Goal: Task Accomplishment & Management: Use online tool/utility

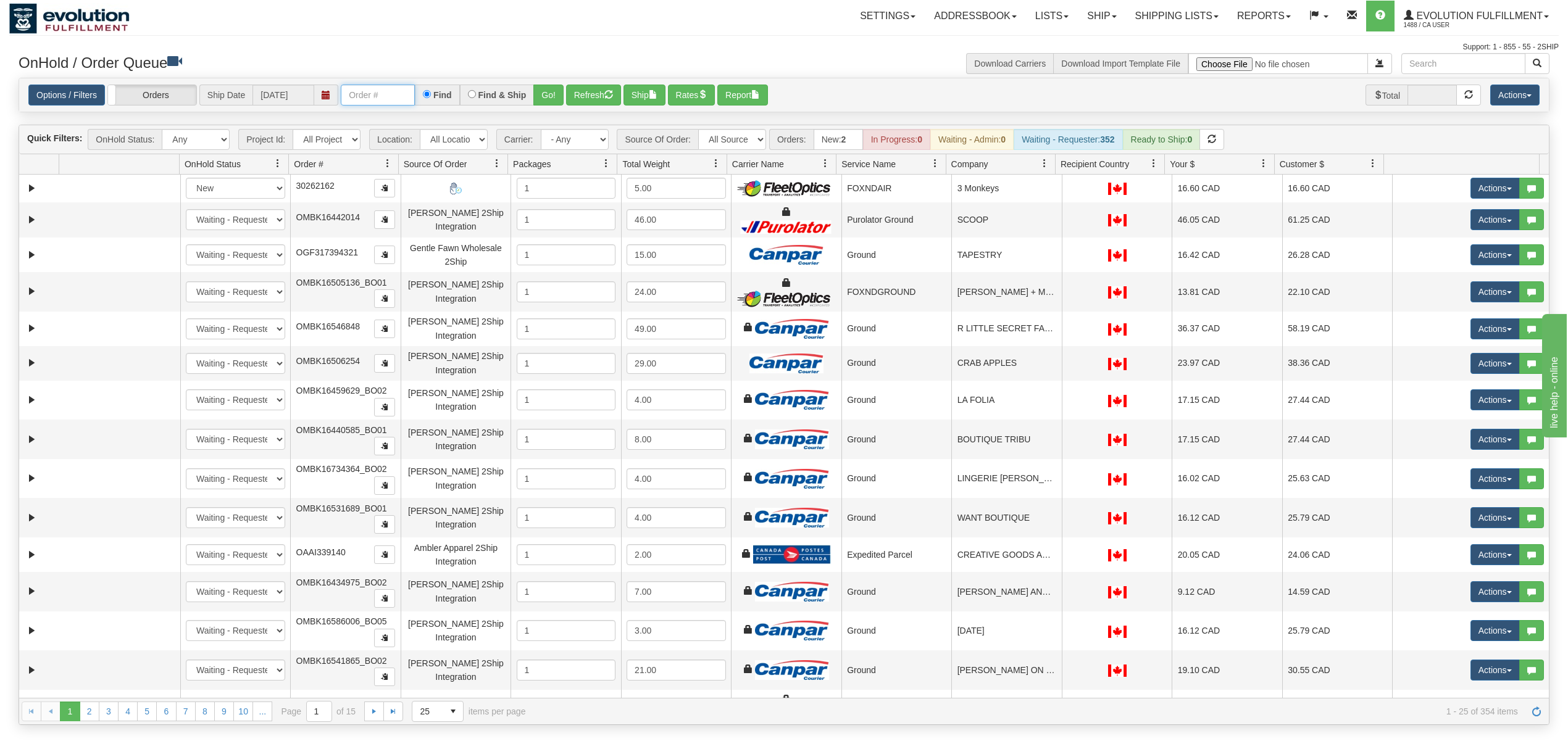
click at [391, 105] on input "text" at bounding box center [377, 94] width 74 height 21
click at [552, 98] on button "Go!" at bounding box center [548, 94] width 30 height 21
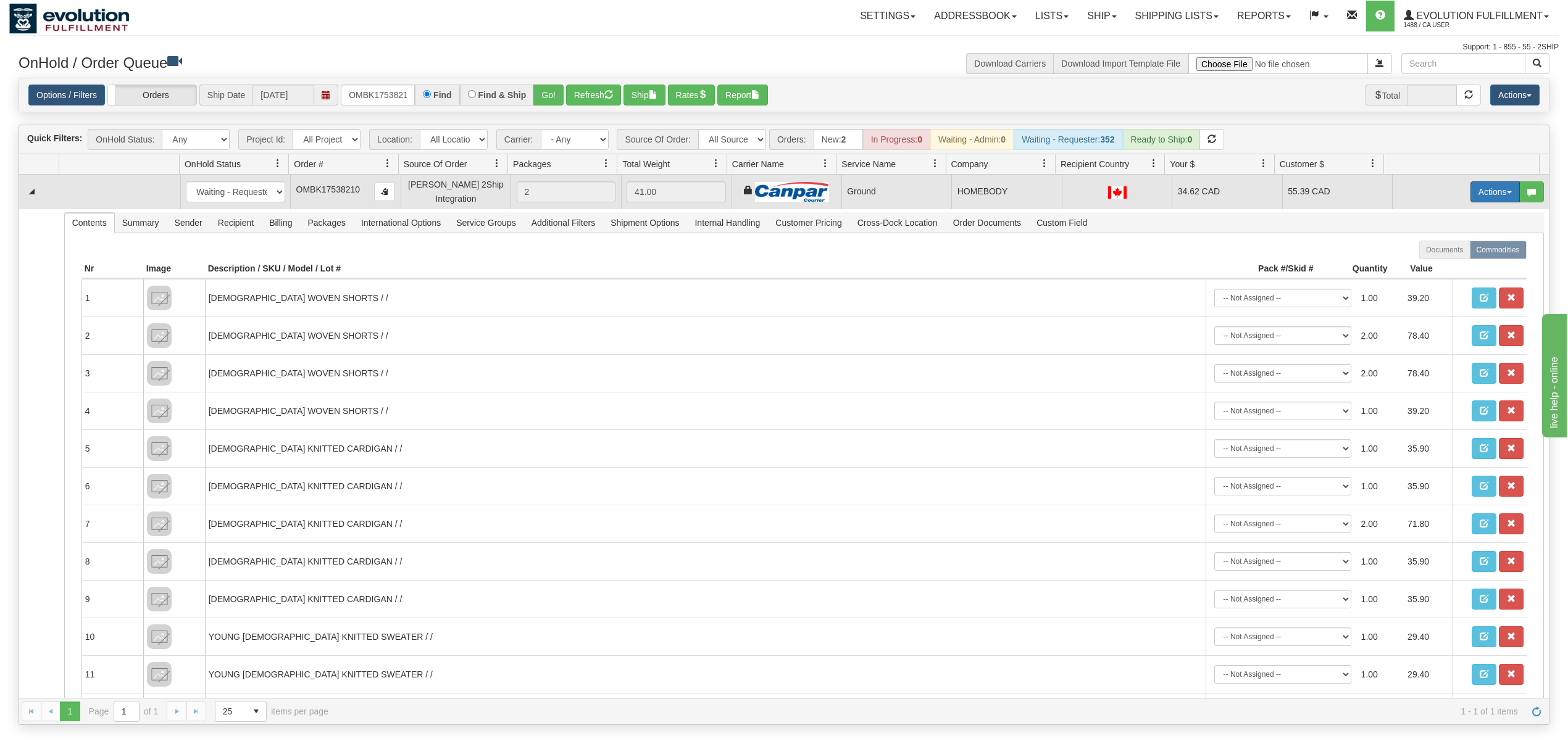
click at [1483, 193] on button "Actions" at bounding box center [1495, 191] width 49 height 21
click at [1430, 260] on link "Ship" at bounding box center [1470, 263] width 98 height 16
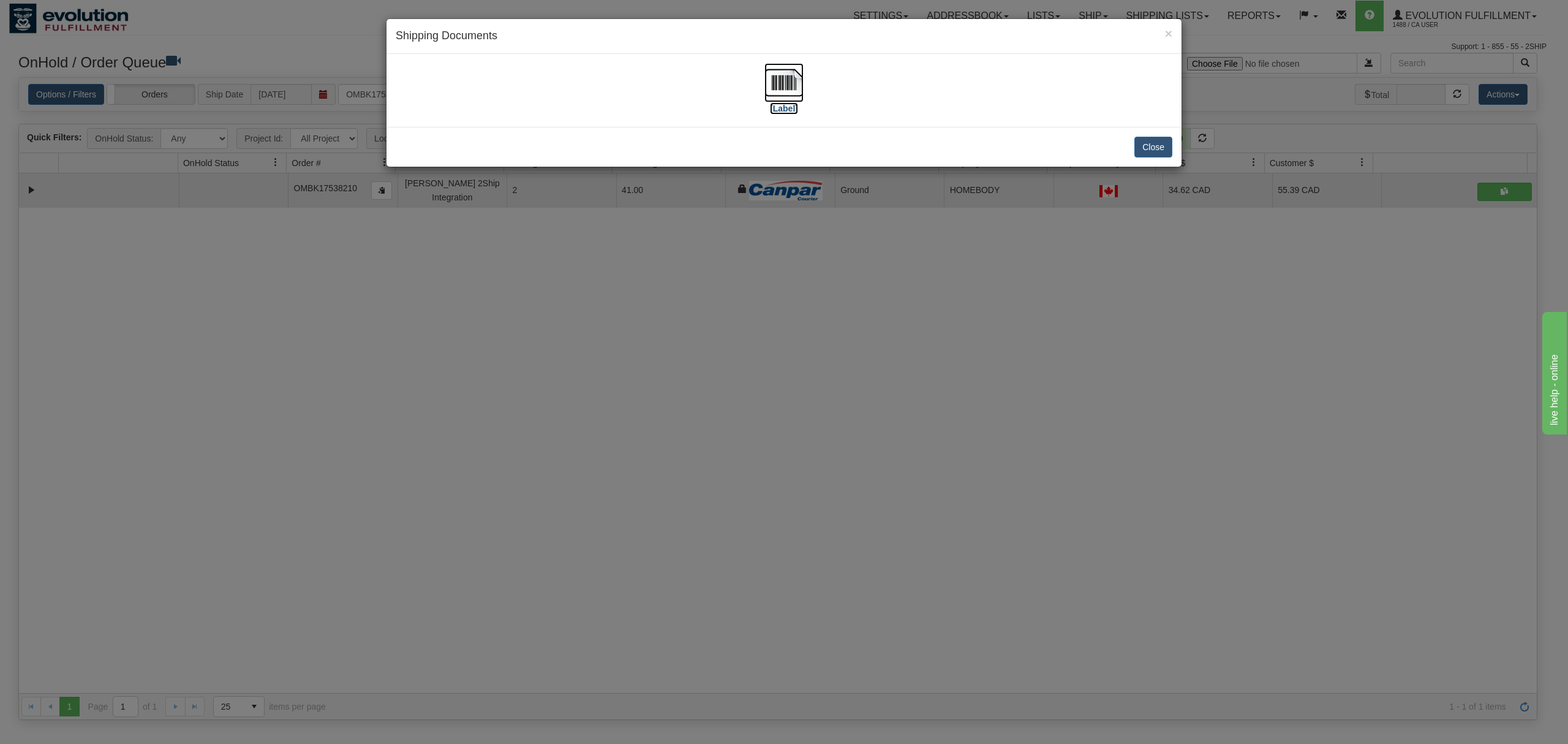
click at [778, 79] on img at bounding box center [783, 82] width 39 height 39
click at [1152, 148] on button "Close" at bounding box center [1153, 147] width 38 height 21
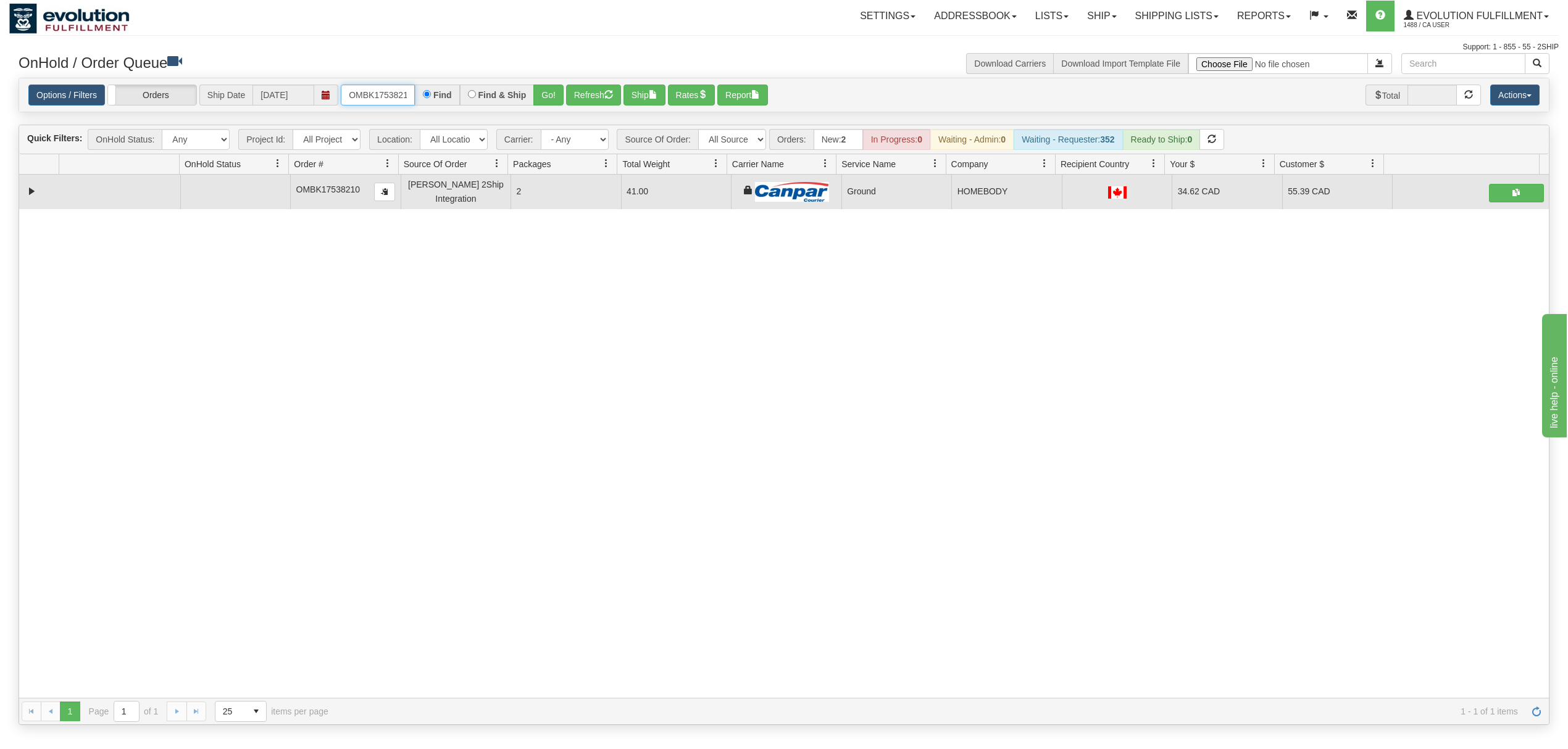
click at [403, 100] on input "OMBK17538210" at bounding box center [377, 94] width 74 height 21
type input "OMBK18269585"
click at [553, 101] on button "Go!" at bounding box center [548, 94] width 30 height 21
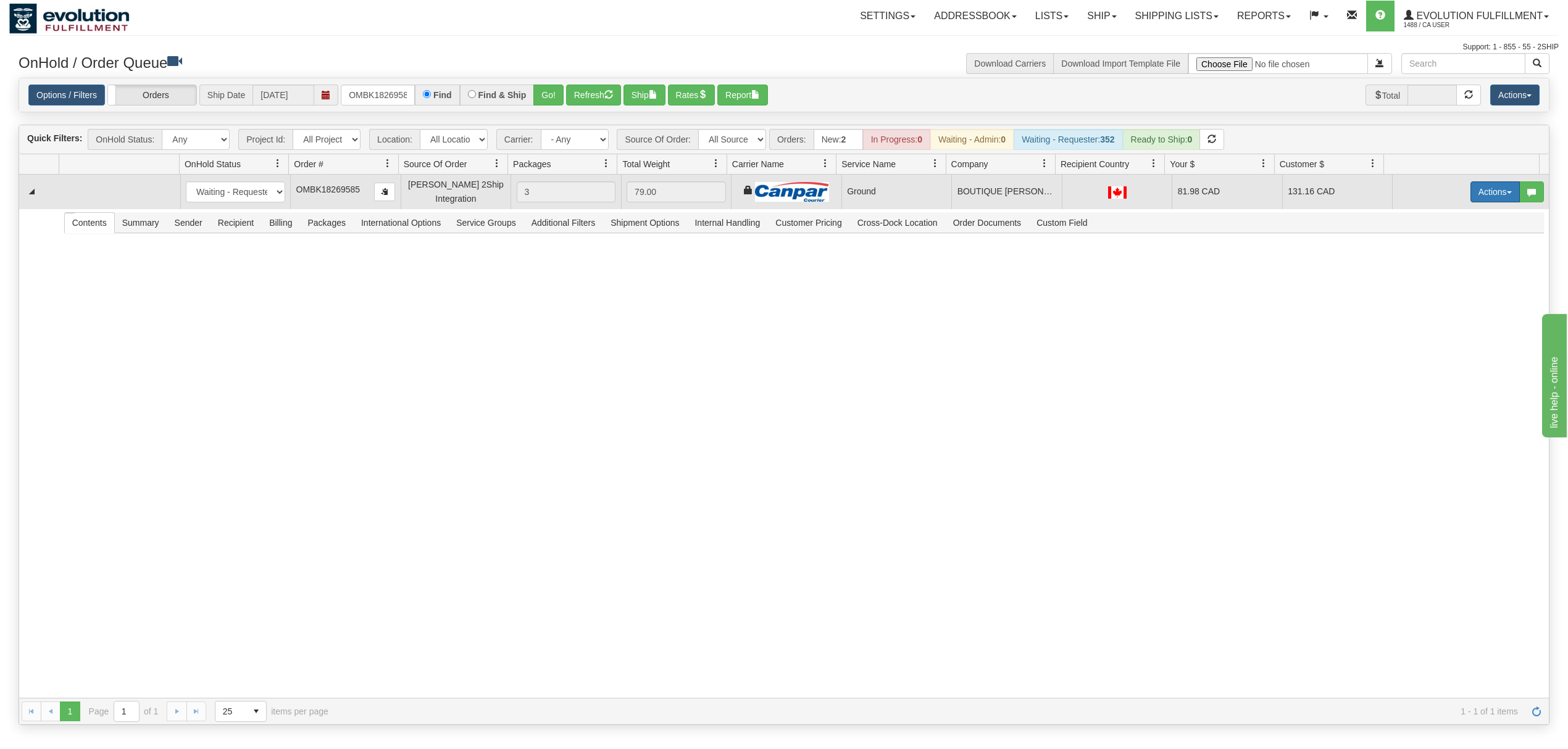
click at [1490, 196] on button "Actions" at bounding box center [1495, 191] width 49 height 21
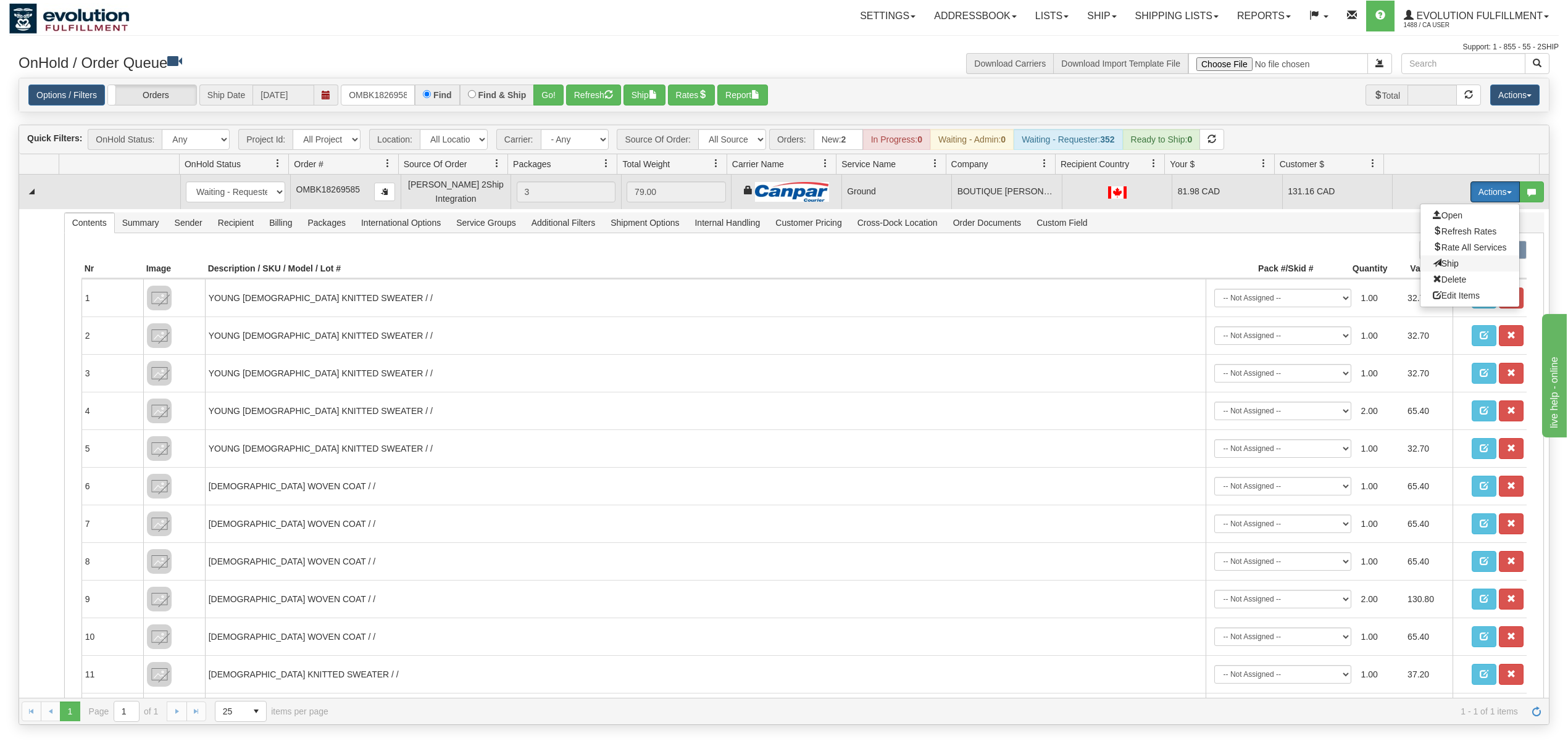
click at [1437, 268] on span "Ship" at bounding box center [1446, 263] width 26 height 10
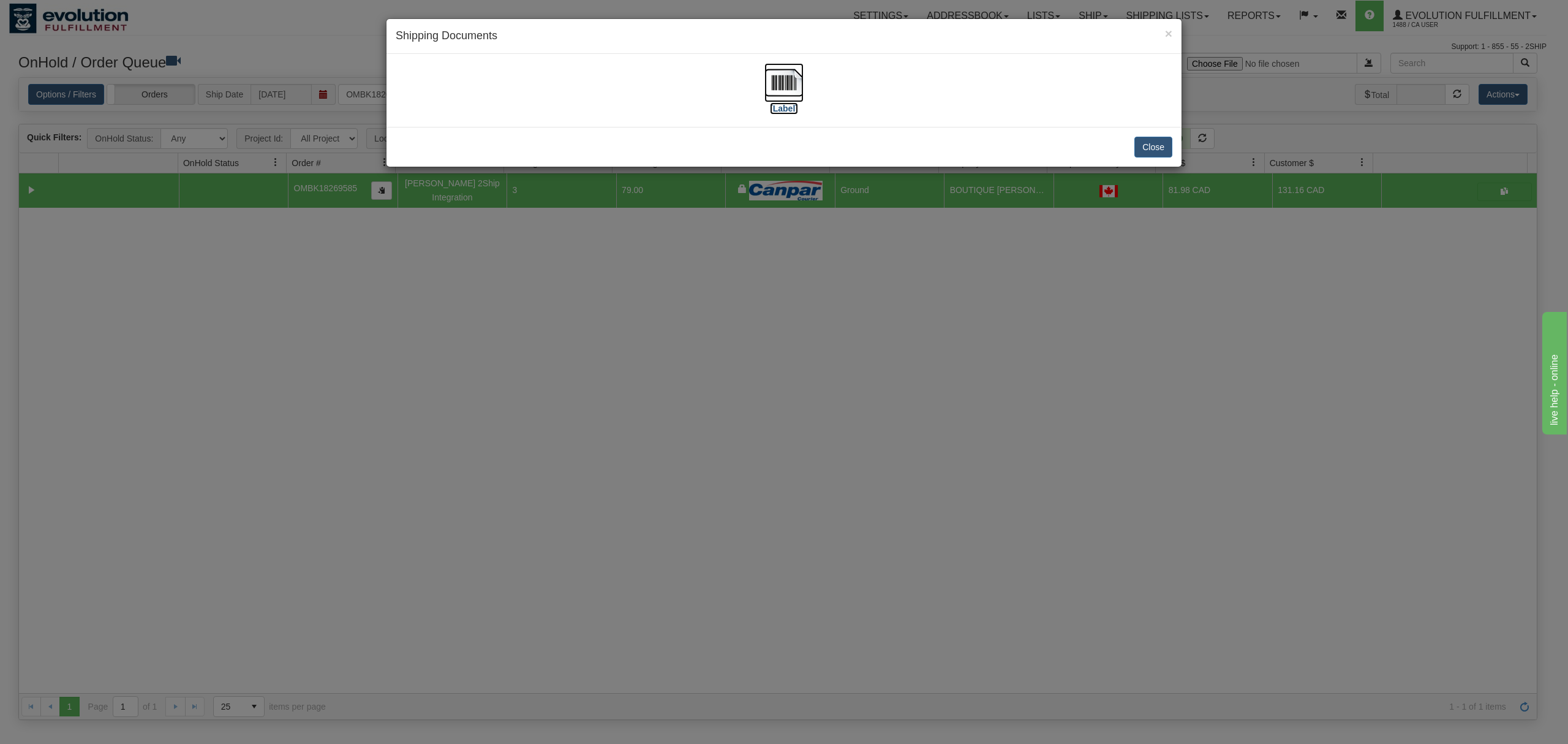
click at [782, 84] on img at bounding box center [783, 82] width 39 height 39
click at [1149, 143] on button "Close" at bounding box center [1153, 147] width 38 height 21
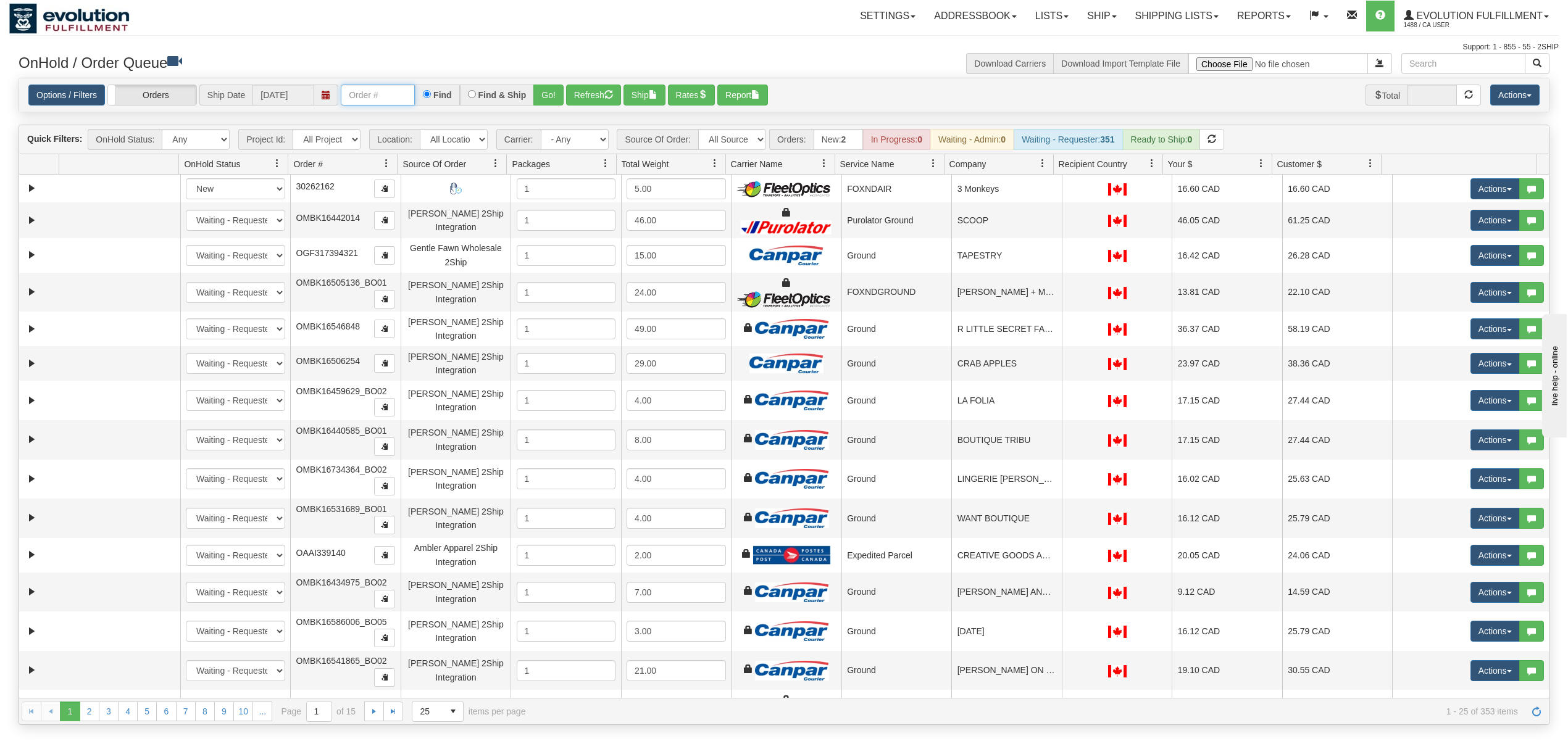
click at [393, 94] on input "text" at bounding box center [377, 94] width 74 height 21
click at [544, 101] on button "Go!" at bounding box center [548, 94] width 30 height 21
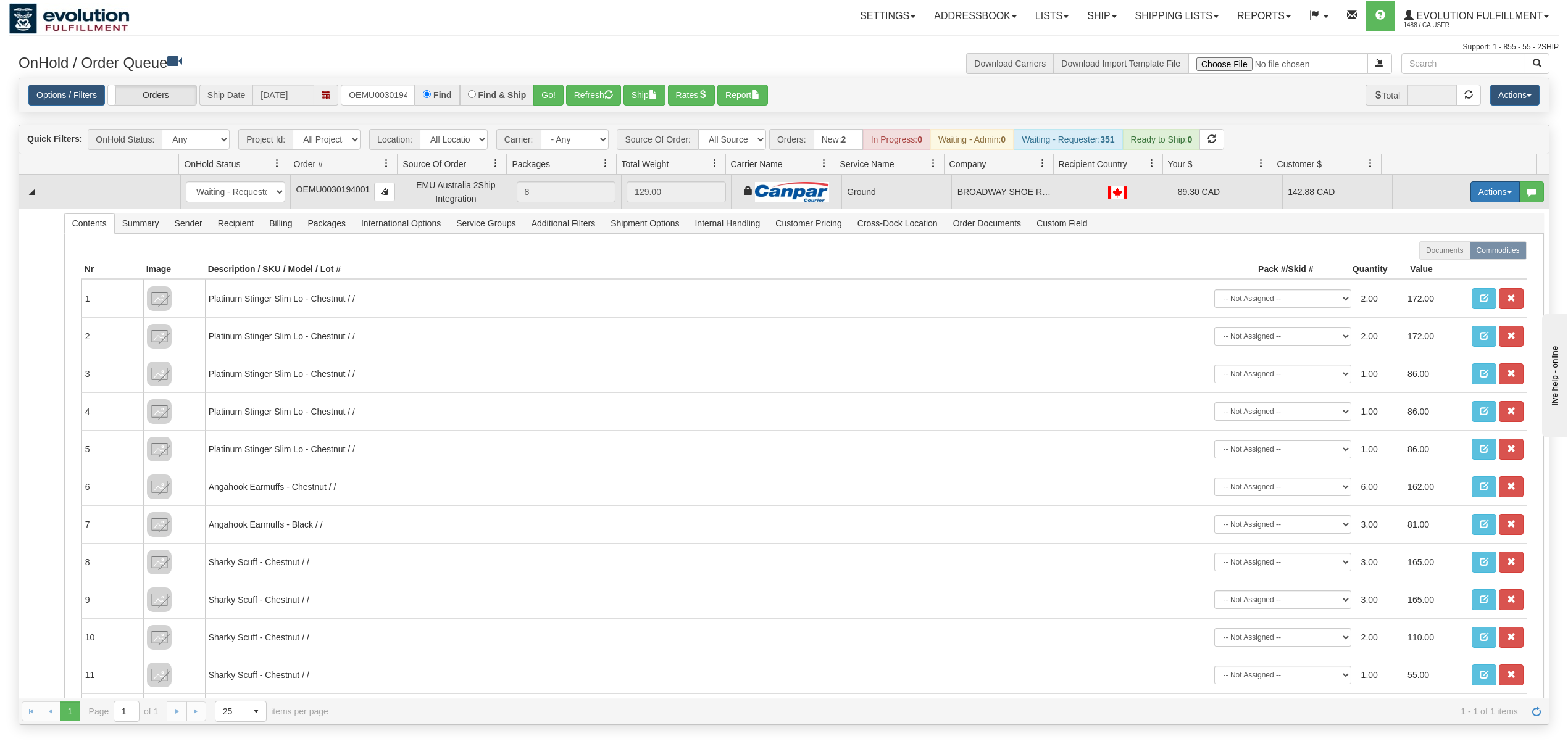
click at [1487, 193] on button "Actions" at bounding box center [1495, 191] width 49 height 21
click at [1433, 267] on span "Ship" at bounding box center [1446, 263] width 26 height 10
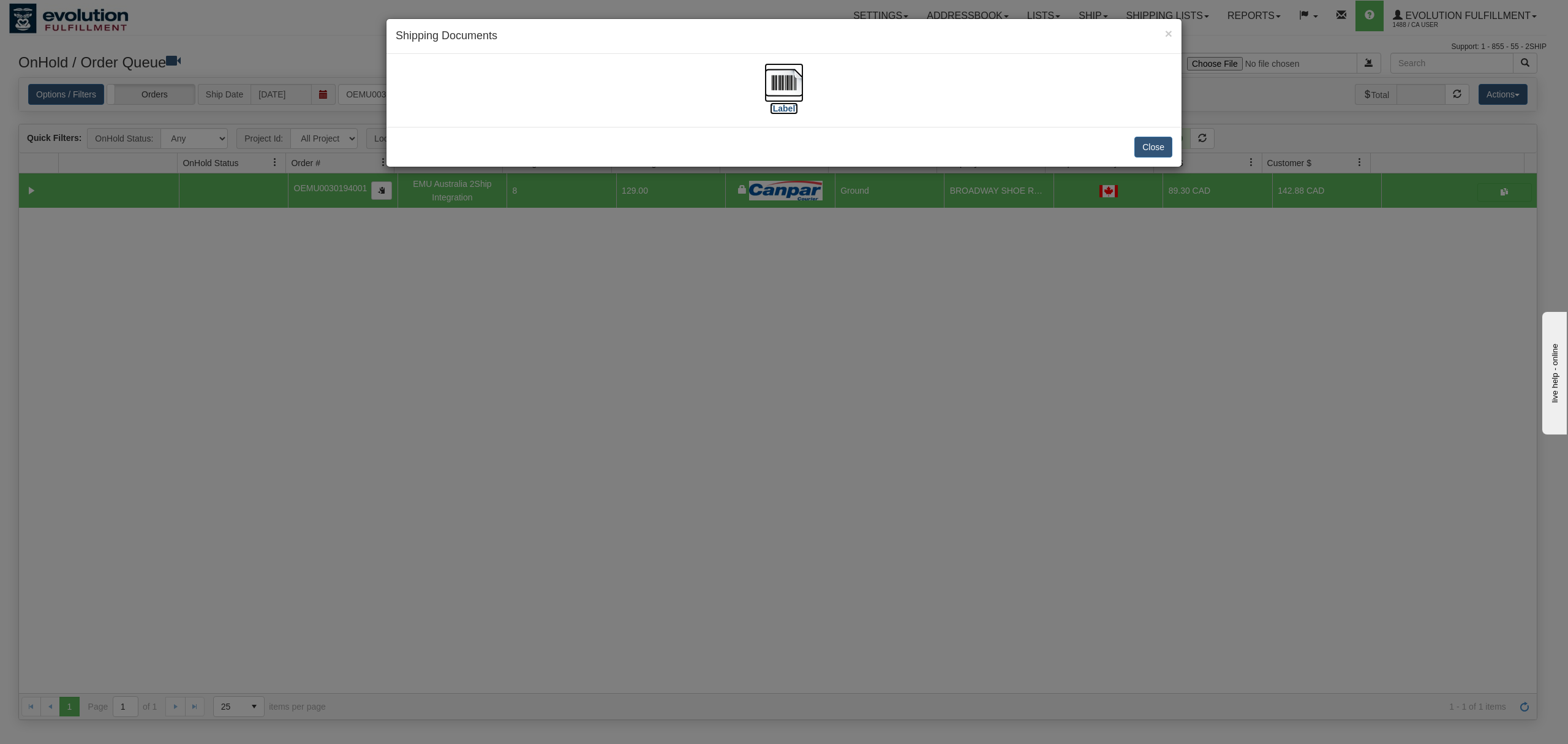
click at [775, 77] on img at bounding box center [783, 82] width 39 height 39
click at [1145, 155] on button "Close" at bounding box center [1153, 147] width 38 height 21
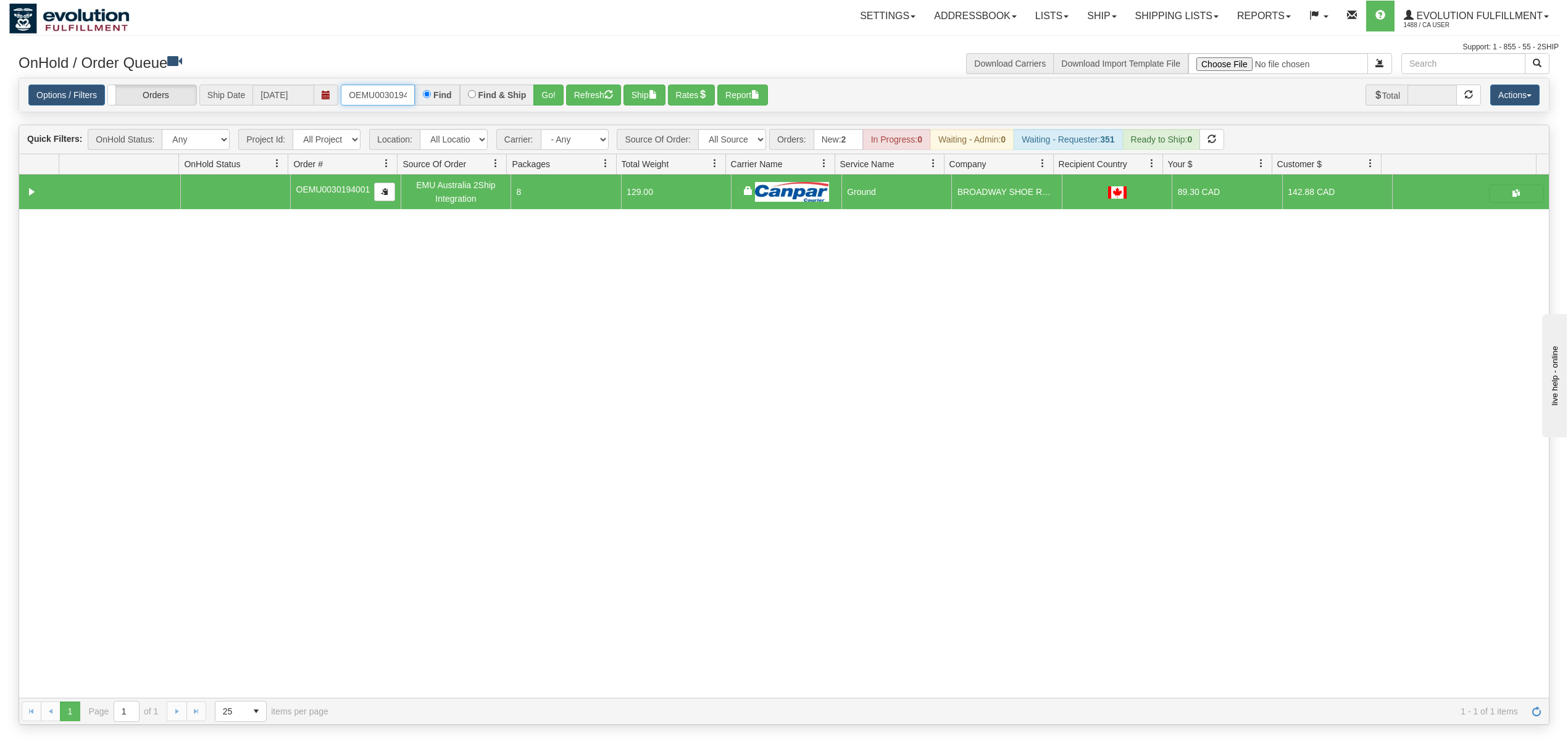
click at [388, 94] on input "OEMU0030194001" at bounding box center [377, 94] width 74 height 21
type input "OEMU0030412001"
click at [549, 94] on button "Go!" at bounding box center [548, 94] width 30 height 21
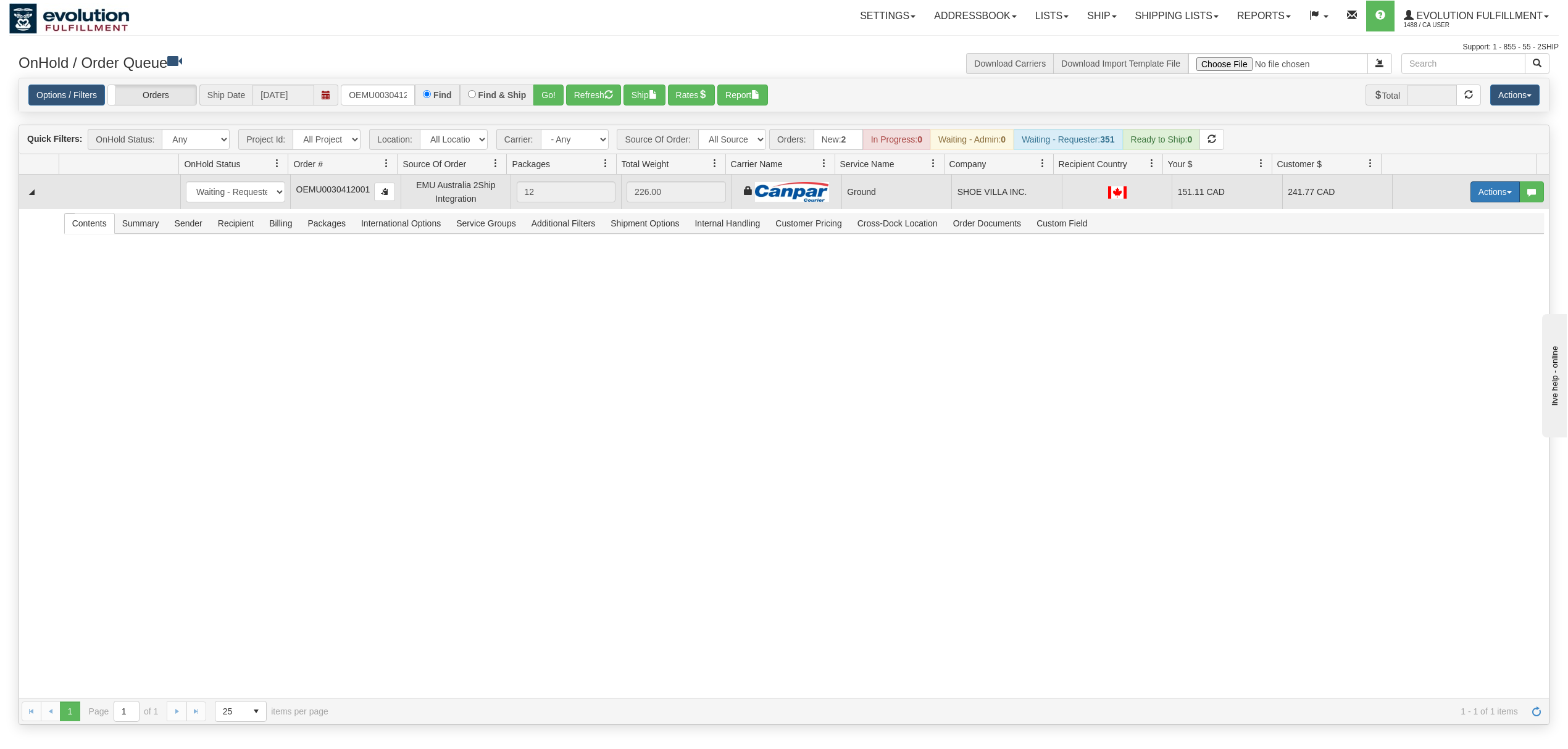
click at [1480, 191] on button "Actions" at bounding box center [1495, 191] width 49 height 21
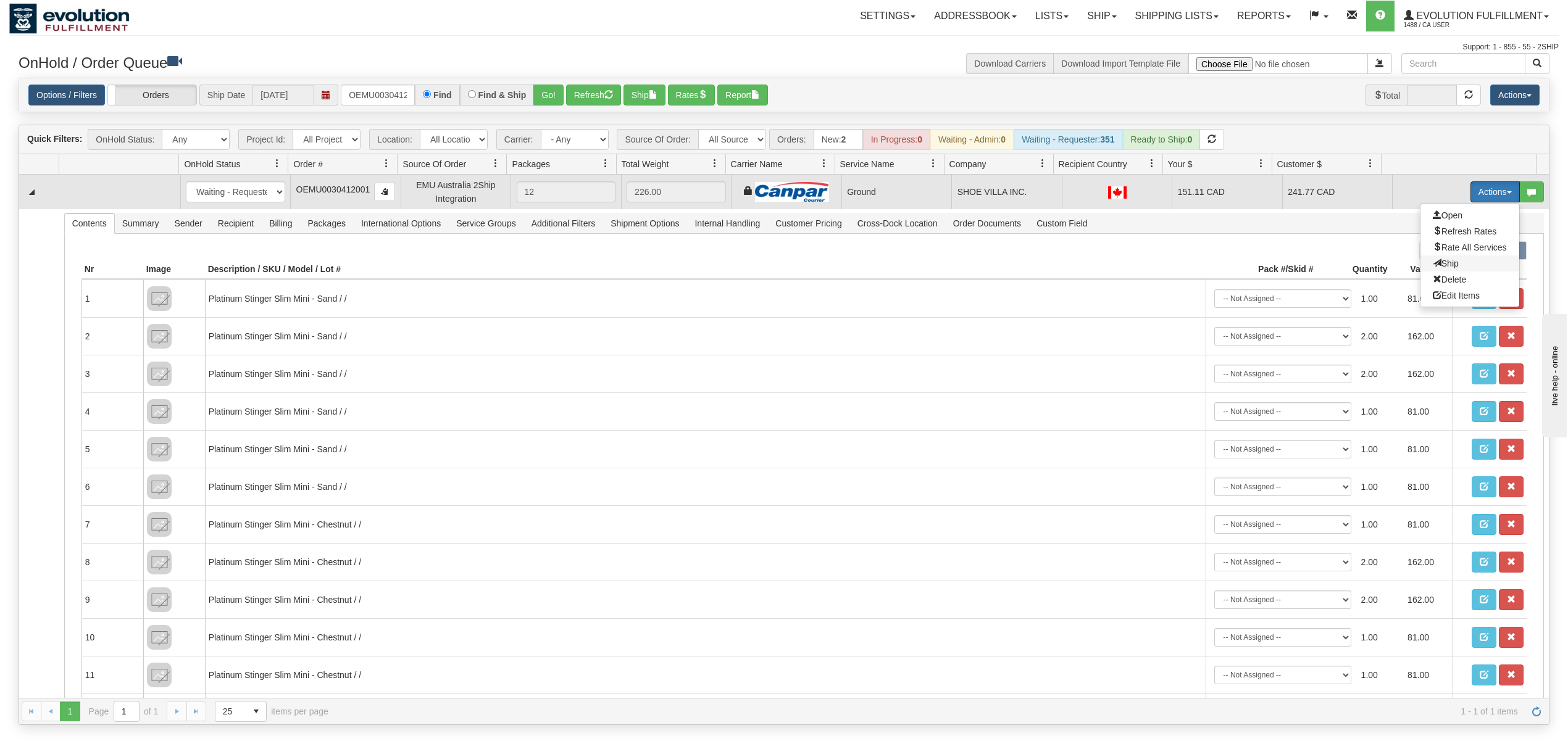
click at [1433, 267] on span "Ship" at bounding box center [1446, 263] width 26 height 10
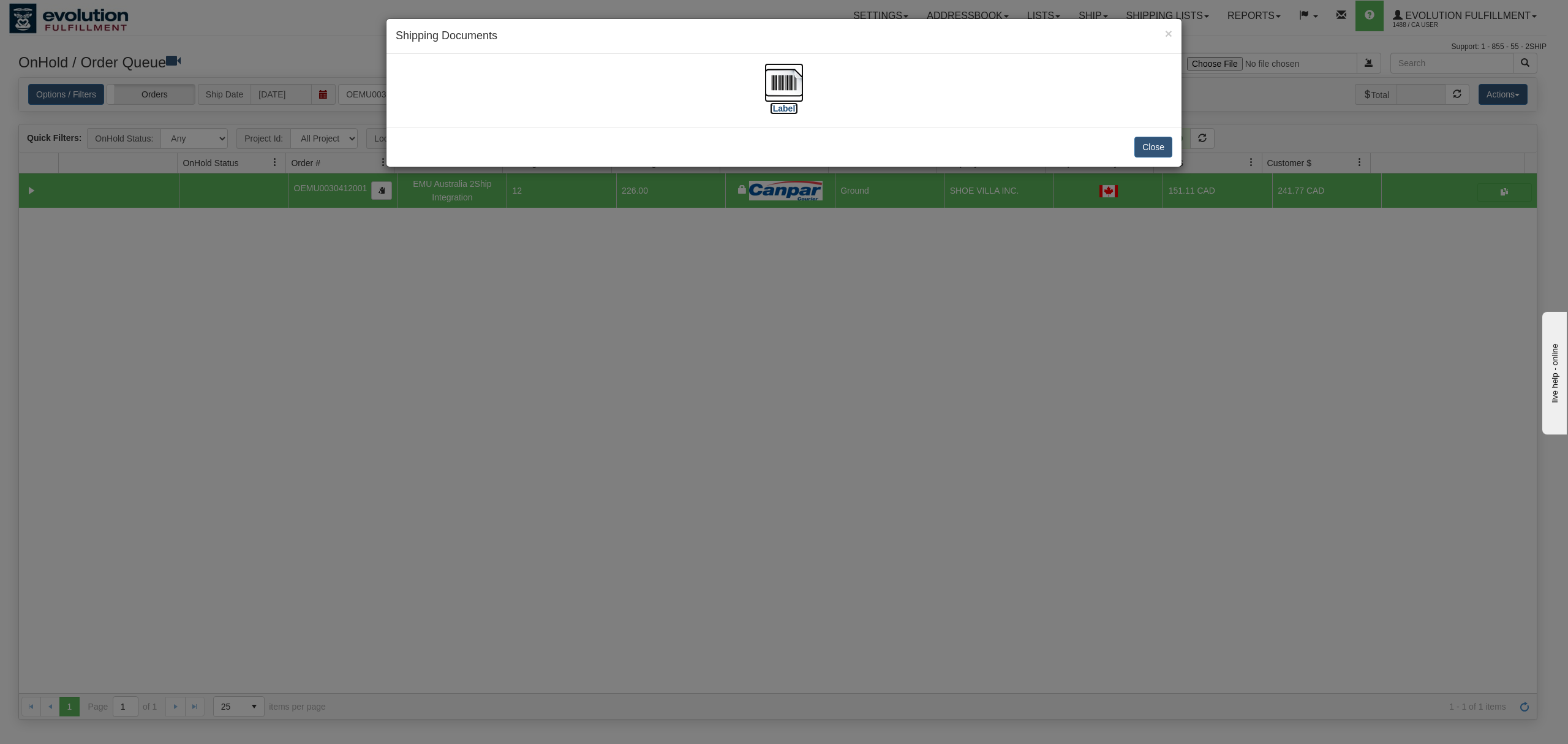
click at [788, 89] on img at bounding box center [783, 82] width 39 height 39
click at [1130, 148] on div "Close" at bounding box center [784, 147] width 795 height 40
click at [1161, 145] on button "Close" at bounding box center [1153, 147] width 38 height 21
